Goal: Information Seeking & Learning: Learn about a topic

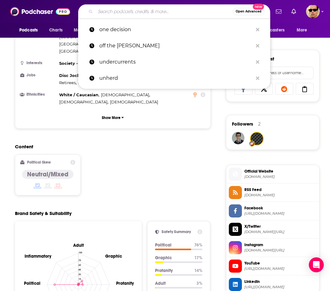
click at [134, 11] on input "Search podcasts, credits, & more..." at bounding box center [164, 12] width 138 height 10
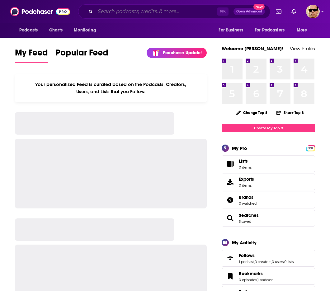
click at [144, 12] on input "Search podcasts, credits, & more..." at bounding box center [156, 12] width 122 height 10
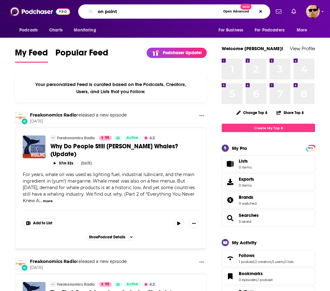
type input "on point"
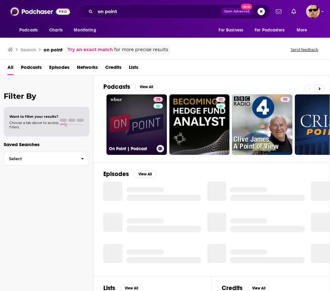
click at [129, 120] on link "78 On Point | Podcast" at bounding box center [137, 124] width 60 height 60
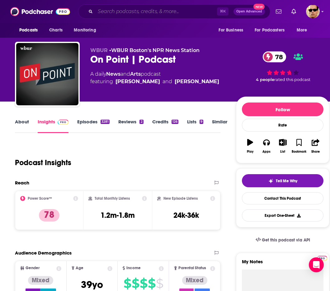
click at [140, 9] on input "Search podcasts, credits, & more..." at bounding box center [156, 12] width 122 height 10
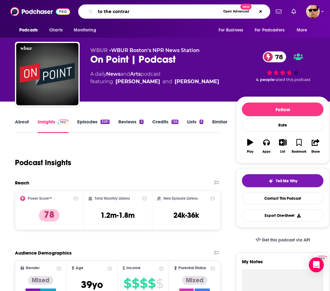
type input "to the contrary"
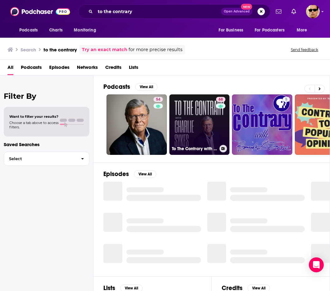
click at [197, 117] on link "68 To The Contrary with [PERSON_NAME]" at bounding box center [200, 124] width 60 height 60
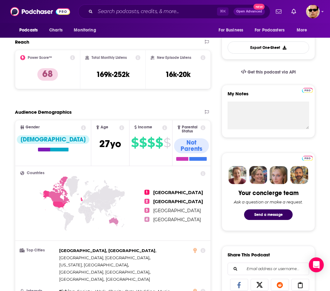
scroll to position [170, 0]
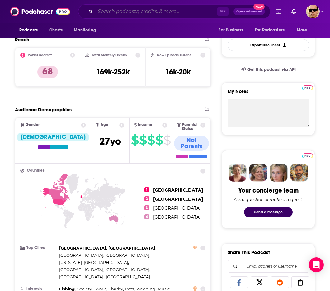
click at [124, 14] on input "Search podcasts, credits, & more..." at bounding box center [156, 12] width 122 height 10
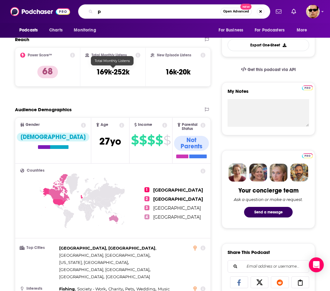
scroll to position [0, 0]
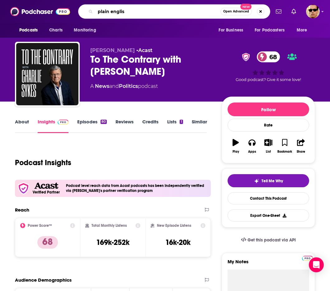
type input "plain english"
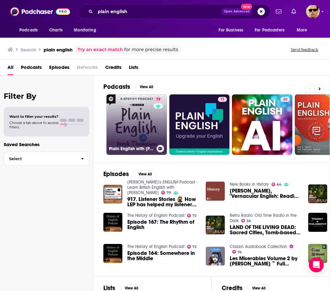
click at [146, 127] on link "79 Plain English with [PERSON_NAME]" at bounding box center [137, 124] width 60 height 60
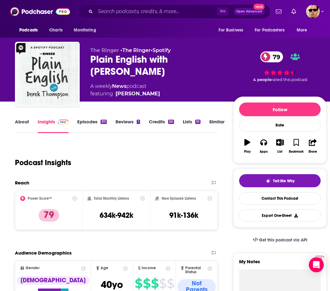
click at [84, 120] on link "Episodes 311" at bounding box center [92, 126] width 30 height 14
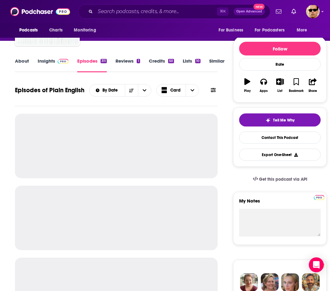
scroll to position [62, 0]
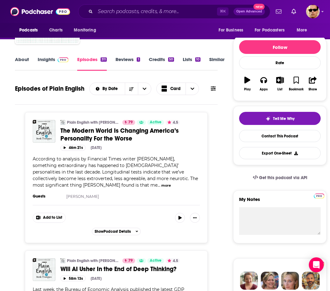
click at [44, 63] on link "Insights" at bounding box center [53, 63] width 31 height 14
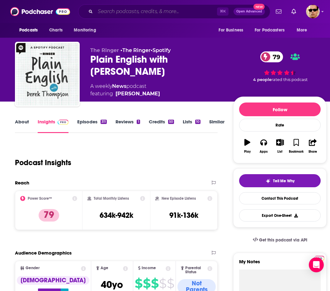
click at [148, 14] on input "Search podcasts, credits, & more..." at bounding box center [156, 12] width 122 height 10
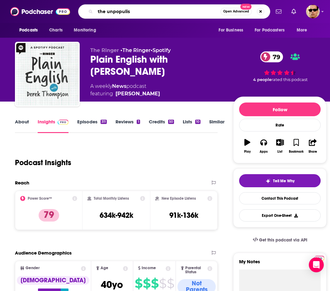
type input "the unpopulist"
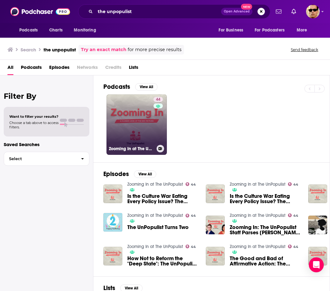
click at [132, 119] on link "44 Zooming In at The UnPopulist" at bounding box center [137, 124] width 60 height 60
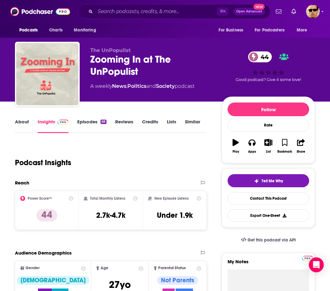
click at [80, 121] on link "Episodes 68" at bounding box center [91, 126] width 29 height 14
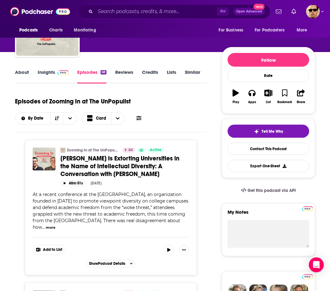
scroll to position [50, 0]
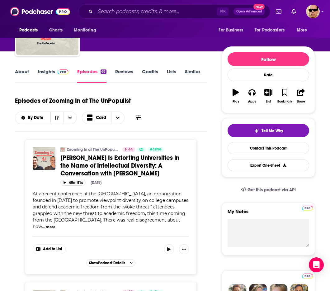
click at [101, 170] on span "[PERSON_NAME] Is Extorting Universities in the Name of Intellectual Diversity: …" at bounding box center [119, 165] width 119 height 23
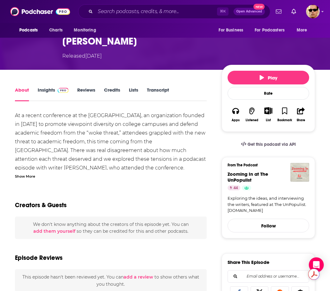
scroll to position [38, 0]
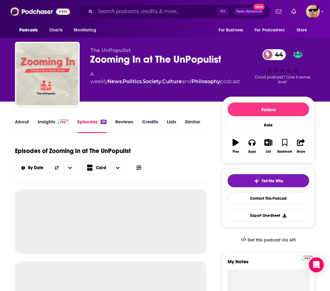
click at [21, 118] on div "About Insights Episodes 68 Reviews Credits Lists Similar" at bounding box center [111, 125] width 192 height 15
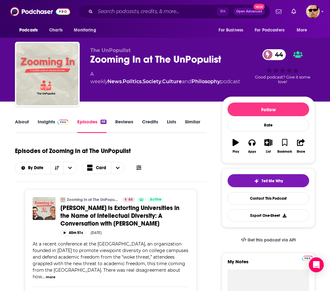
click at [26, 121] on link "About" at bounding box center [22, 126] width 14 height 14
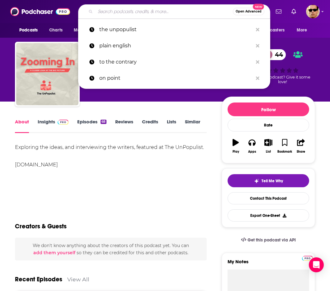
click at [133, 9] on input "Search podcasts, credits, & more..." at bounding box center [164, 12] width 138 height 10
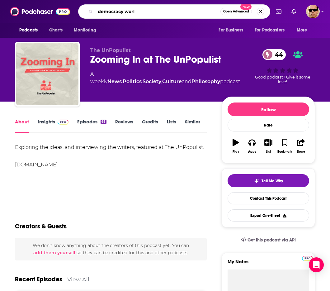
type input "democracy world"
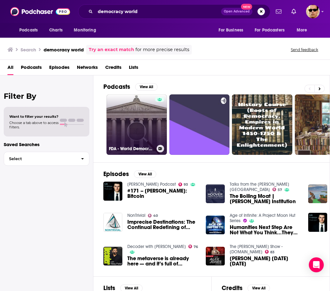
click at [146, 123] on link "FDA - World Democracy Discussion" at bounding box center [137, 124] width 60 height 60
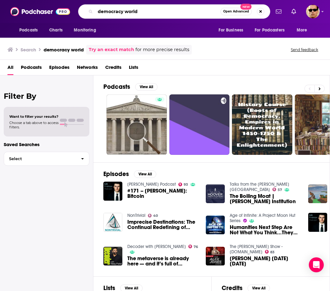
click at [115, 11] on input "democracy world" at bounding box center [157, 12] width 125 height 10
paste input "[PERSON_NAME]"
type input "[PERSON_NAME]"
